Goal: Information Seeking & Learning: Learn about a topic

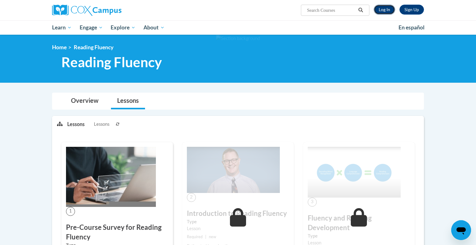
click at [383, 9] on link "Log In" at bounding box center [384, 10] width 21 height 10
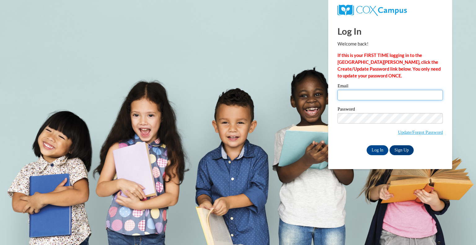
click at [398, 99] on input "Email" at bounding box center [390, 95] width 105 height 11
type input "[EMAIL_ADDRESS][DOMAIN_NAME]"
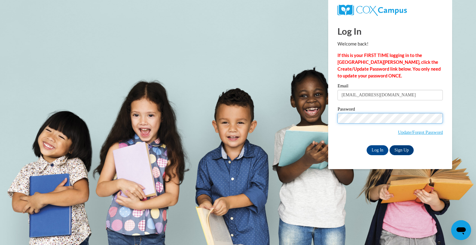
click at [367, 145] on input "Log In" at bounding box center [378, 150] width 22 height 10
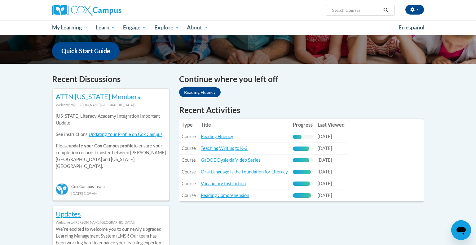
scroll to position [154, 0]
click at [228, 138] on link "Reading Fluency" at bounding box center [217, 136] width 33 height 5
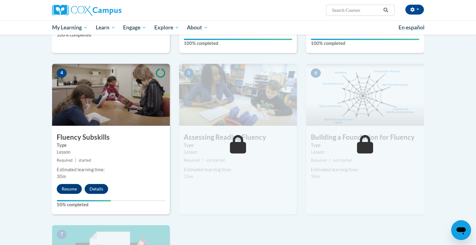
scroll to position [260, 0]
click at [61, 190] on button "Resume" at bounding box center [69, 189] width 25 height 10
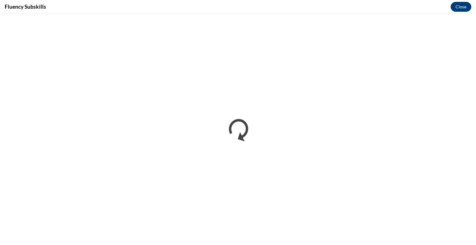
scroll to position [0, 0]
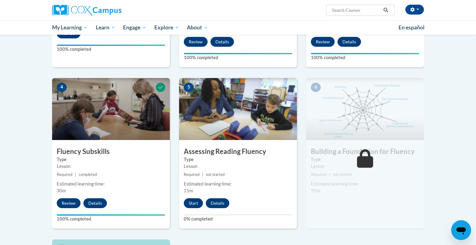
scroll to position [246, 0]
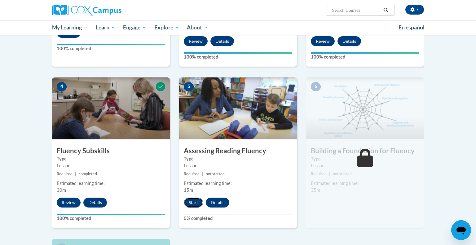
click at [188, 206] on button "Start" at bounding box center [193, 203] width 19 height 10
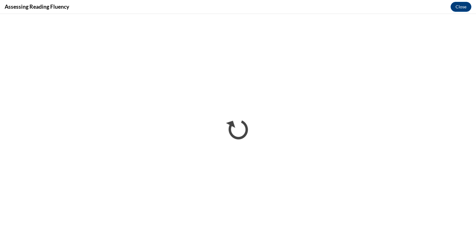
scroll to position [0, 0]
